Goal: Task Accomplishment & Management: Use online tool/utility

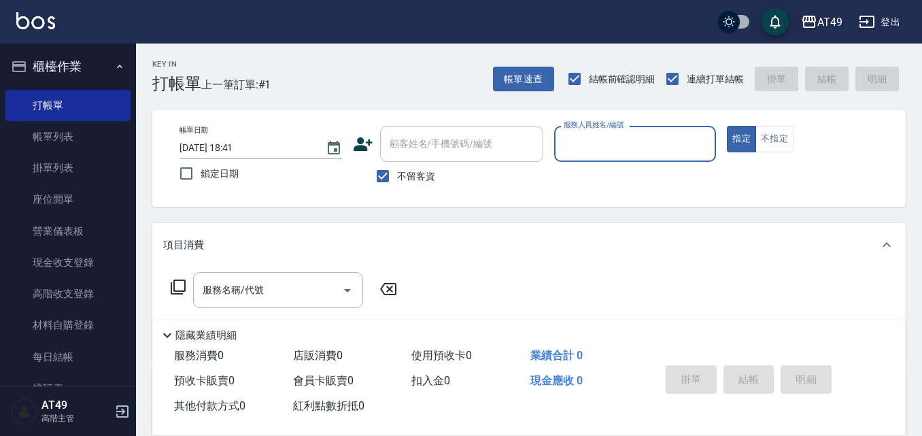
scroll to position [204, 0]
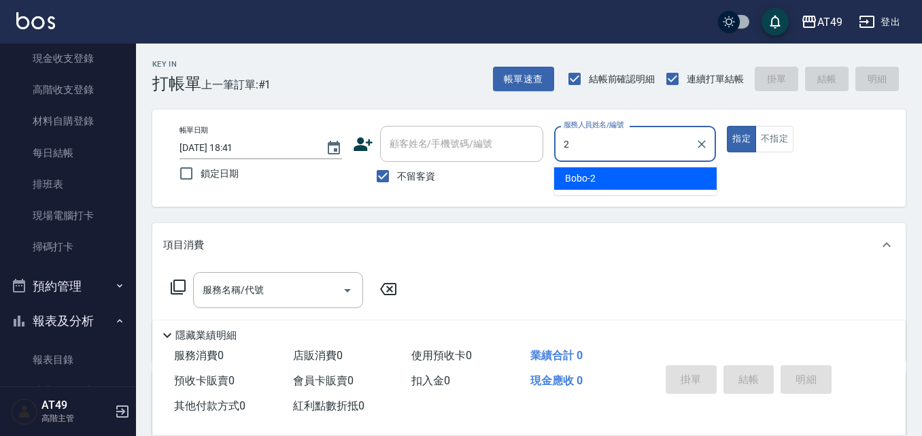
type input "2"
type button "true"
type input "Bobo-2"
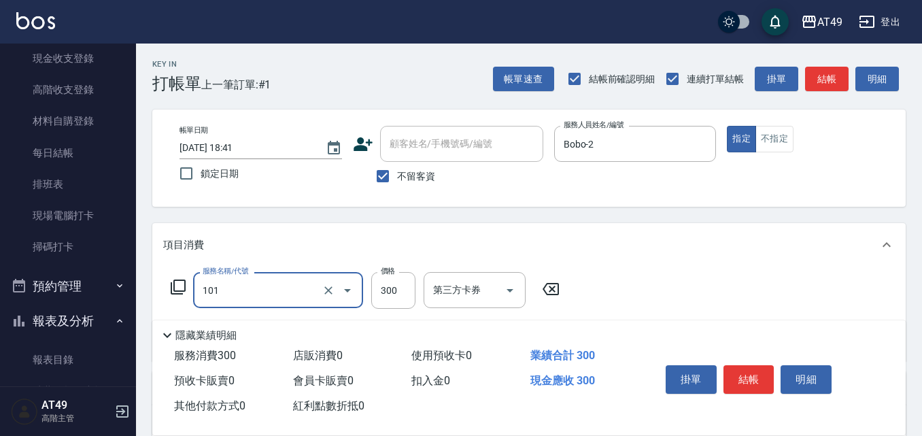
type input "一般洗髮(101)"
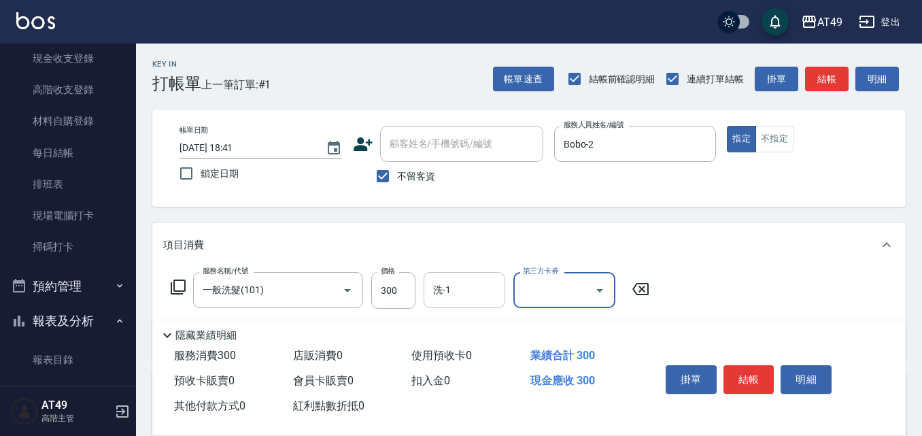
click at [471, 287] on input "洗-1" at bounding box center [463, 290] width 69 height 24
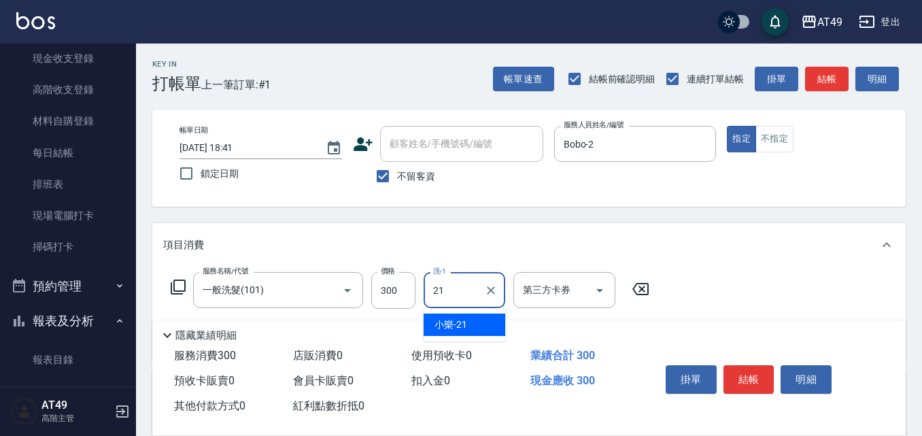
type input "小樂-21"
type input "精緻剪髮(201)"
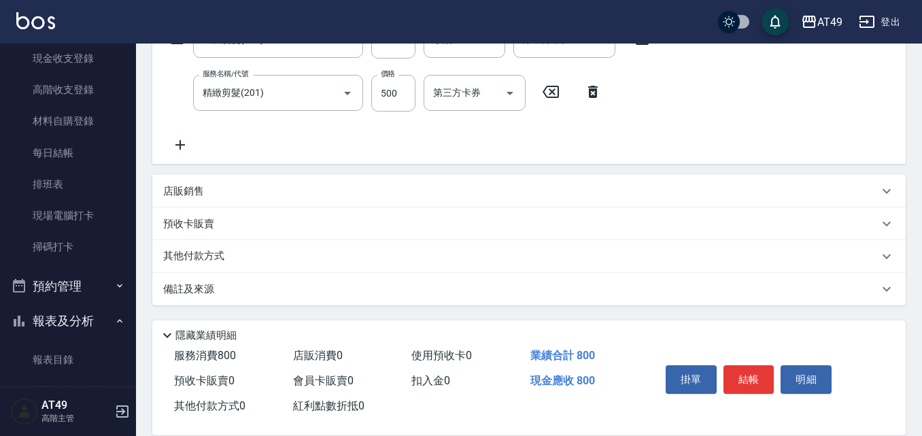
click at [186, 138] on icon at bounding box center [180, 145] width 34 height 16
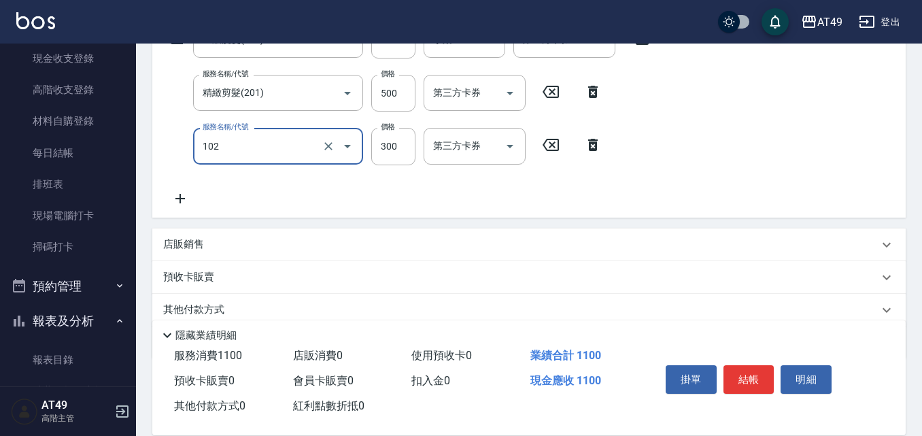
type input "升等精油洗髮精300(102)"
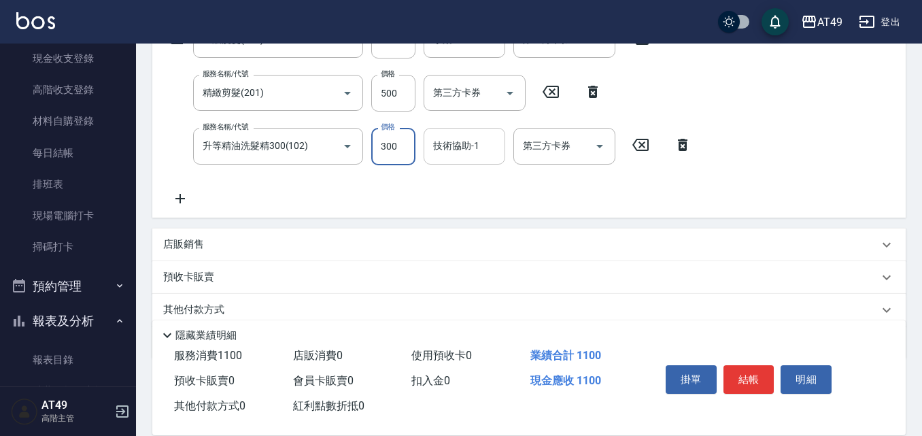
click at [443, 149] on input "技術協助-1" at bounding box center [463, 146] width 69 height 24
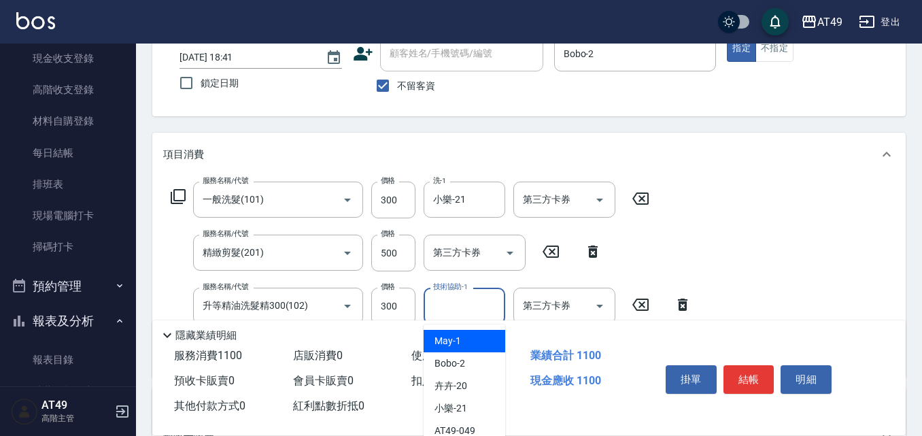
scroll to position [114, 0]
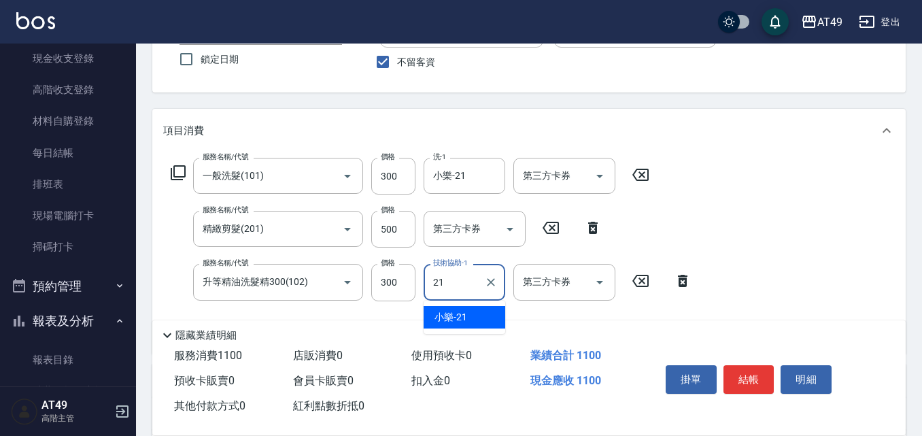
type input "小樂-21"
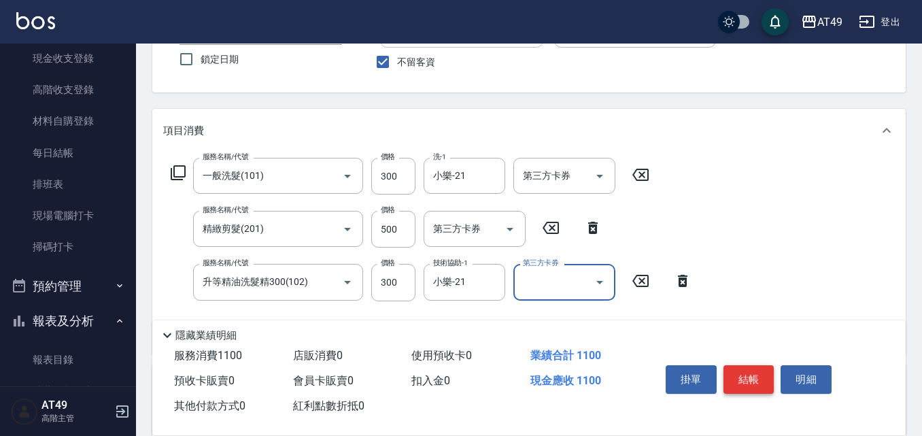
click at [756, 376] on button "結帳" at bounding box center [748, 379] width 51 height 29
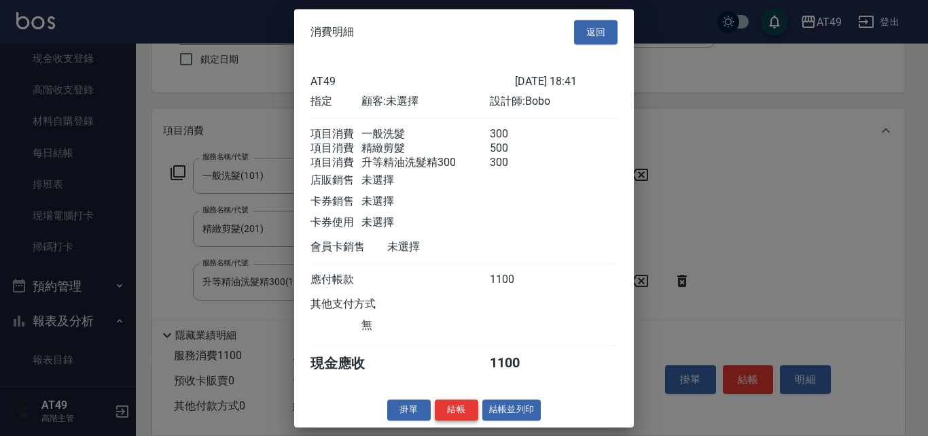
click at [442, 420] on button "結帳" at bounding box center [456, 409] width 43 height 21
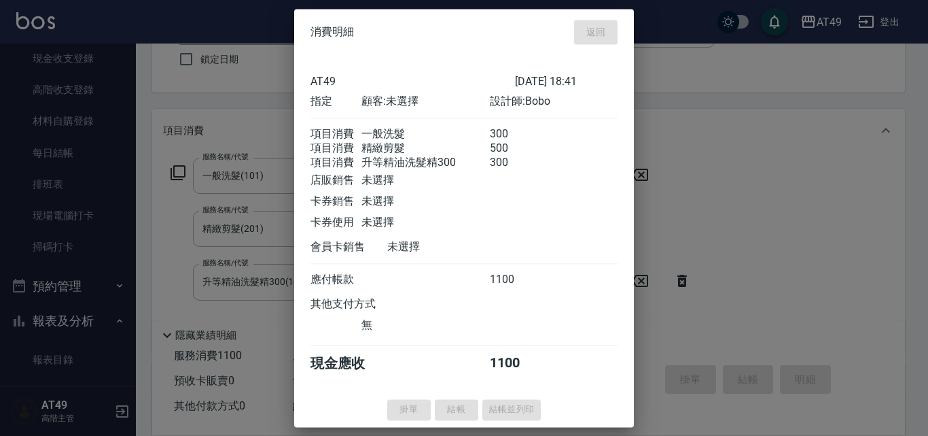
type input "[DATE] 20:18"
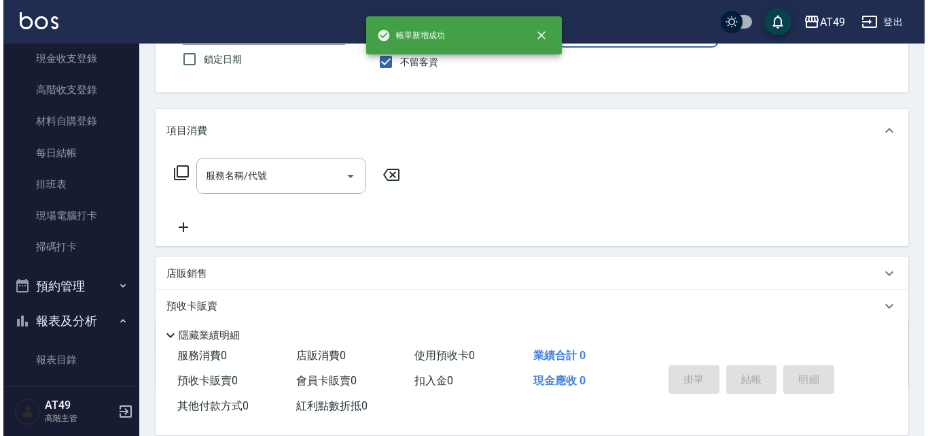
scroll to position [0, 0]
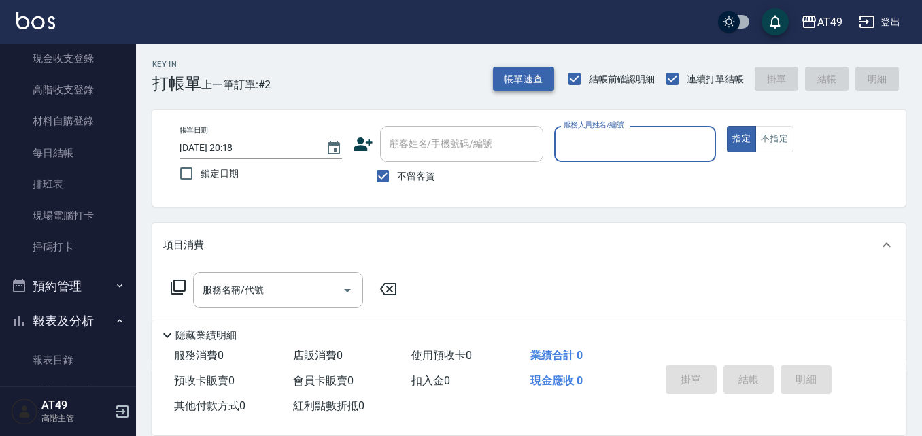
click at [531, 82] on button "帳單速查" at bounding box center [523, 79] width 61 height 25
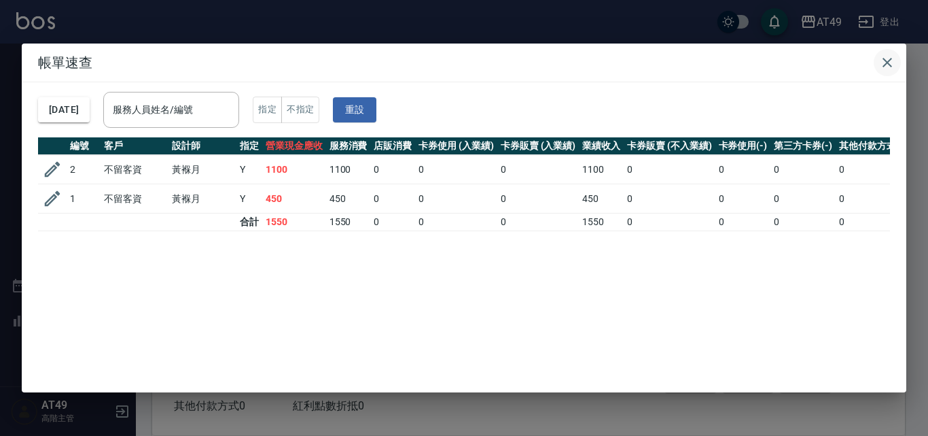
click at [885, 68] on icon "button" at bounding box center [887, 62] width 16 height 16
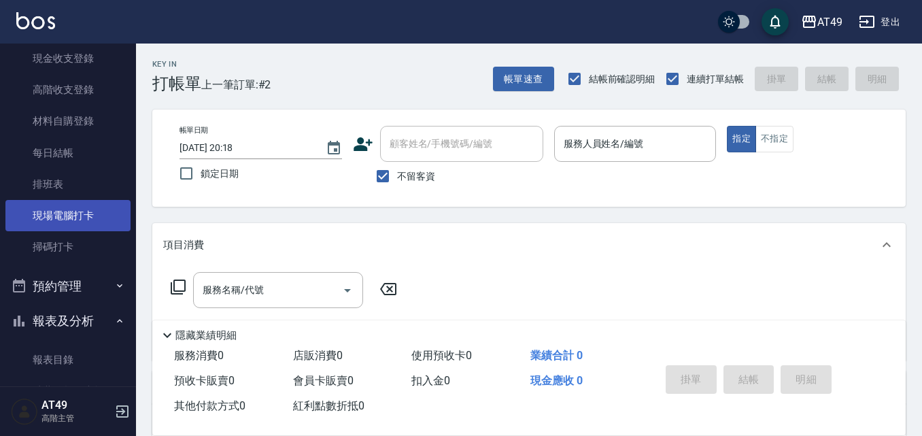
click at [50, 213] on link "現場電腦打卡" at bounding box center [67, 215] width 125 height 31
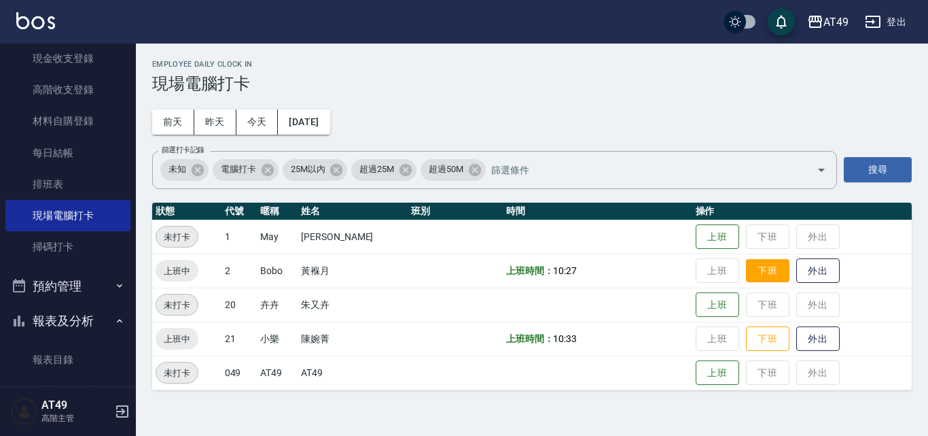
click at [762, 279] on button "下班" at bounding box center [767, 271] width 43 height 24
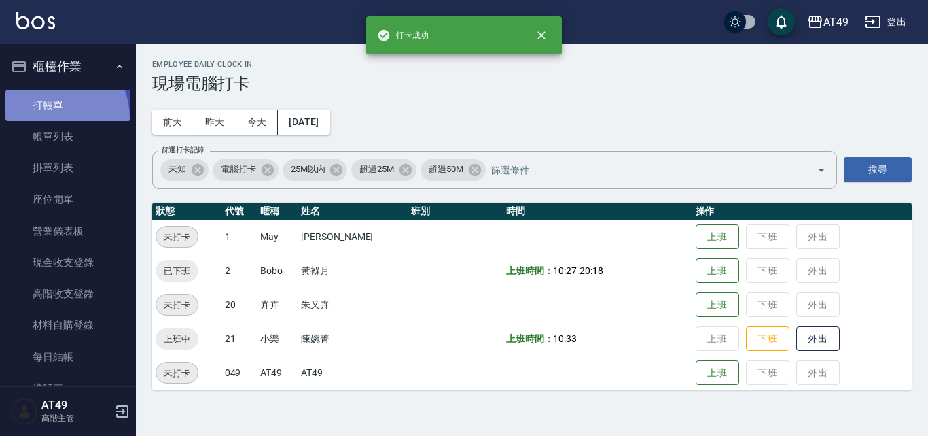
click at [49, 118] on link "打帳單" at bounding box center [67, 105] width 125 height 31
